Goal: Navigation & Orientation: Find specific page/section

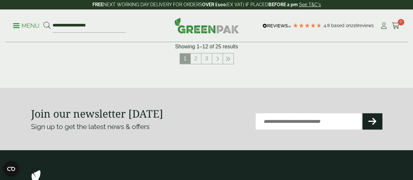
scroll to position [719, 0]
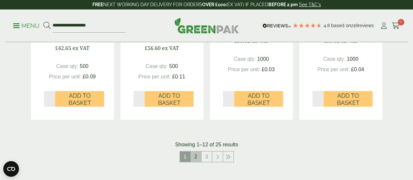
click at [197, 162] on link "2" at bounding box center [196, 157] width 10 height 10
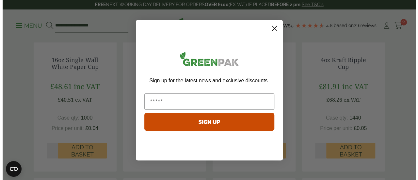
scroll to position [196, 0]
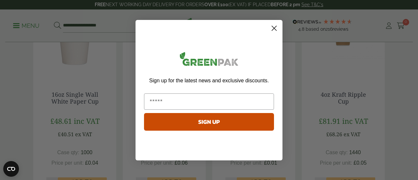
click at [275, 25] on circle "Close dialog" at bounding box center [274, 28] width 11 height 11
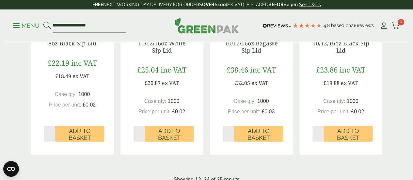
scroll to position [752, 0]
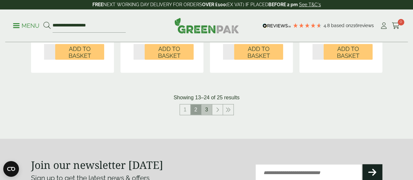
click at [205, 115] on link "3" at bounding box center [207, 110] width 10 height 10
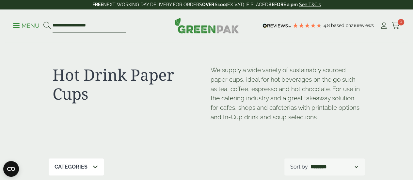
click at [26, 24] on p "Menu" at bounding box center [26, 26] width 26 height 8
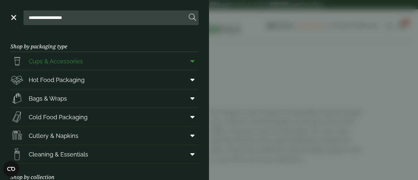
click at [76, 61] on span "Cups & Accessories" at bounding box center [56, 61] width 54 height 9
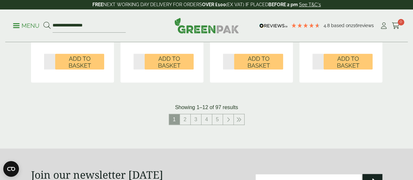
scroll to position [784, 0]
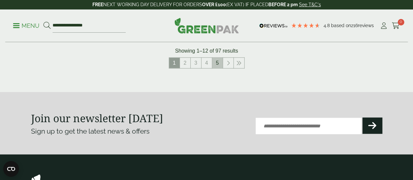
click at [214, 68] on link "5" at bounding box center [217, 63] width 10 height 10
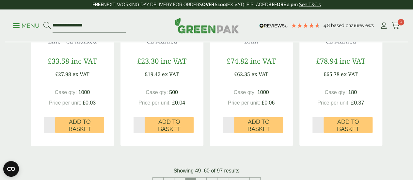
scroll to position [748, 0]
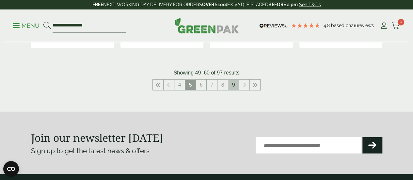
click at [231, 90] on link "9" at bounding box center [233, 85] width 10 height 10
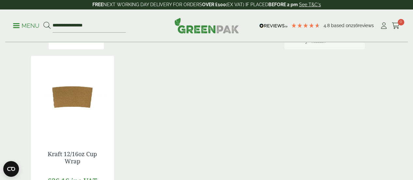
scroll to position [152, 0]
